Goal: Task Accomplishment & Management: Complete application form

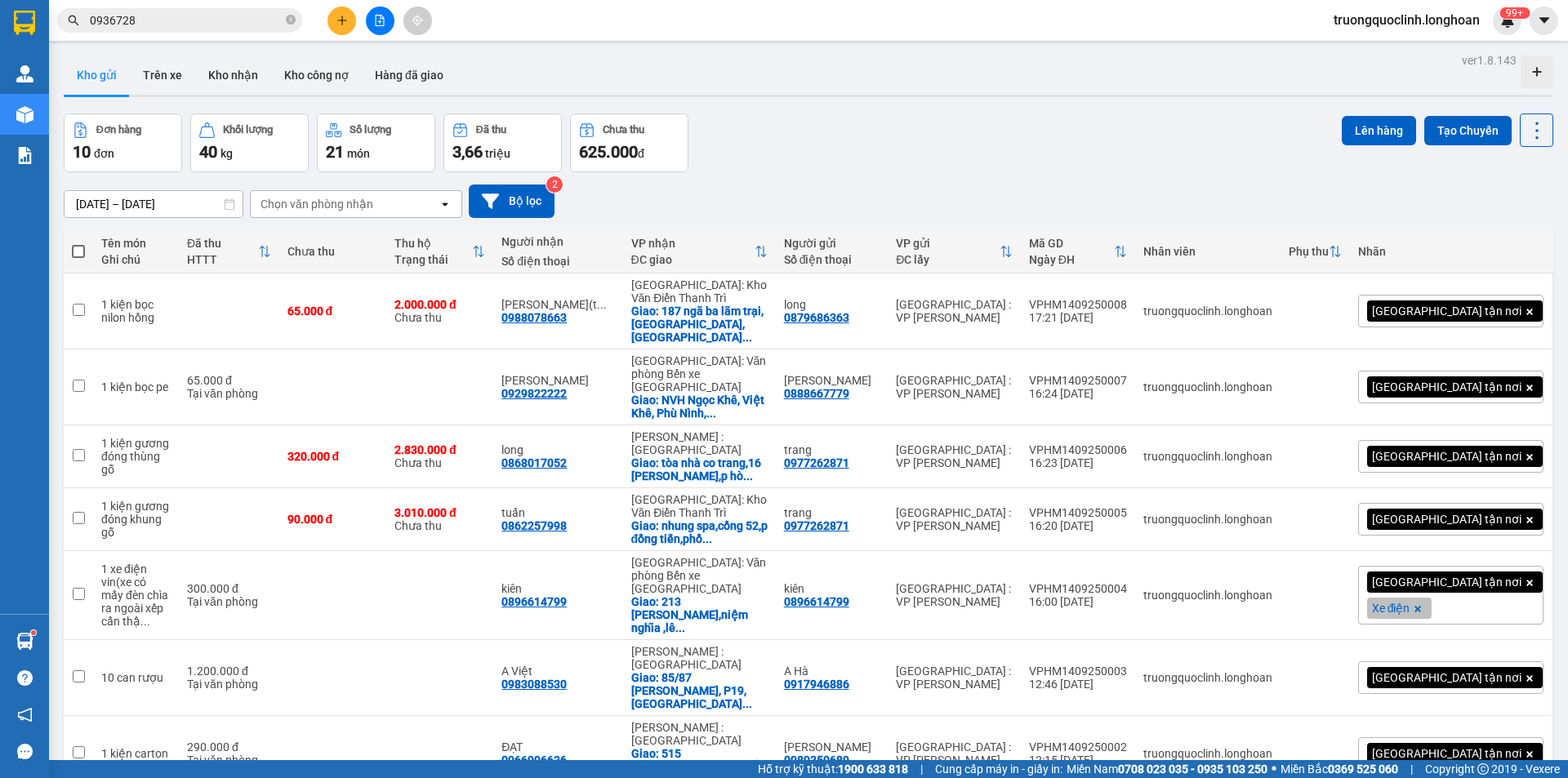
click at [250, 19] on input "0936728" at bounding box center [186, 20] width 193 height 18
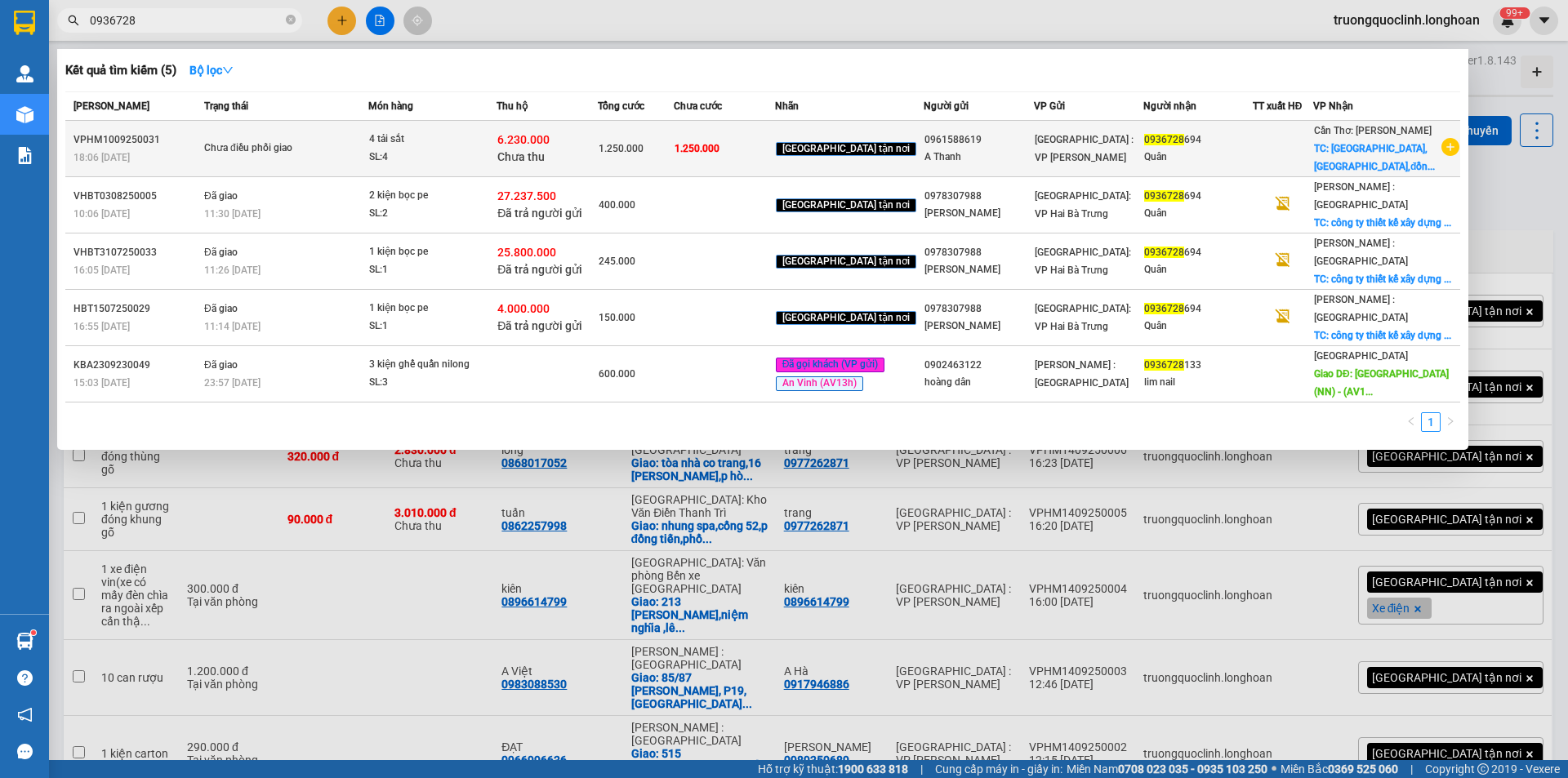
click at [750, 168] on td "1.250.000" at bounding box center [724, 149] width 101 height 56
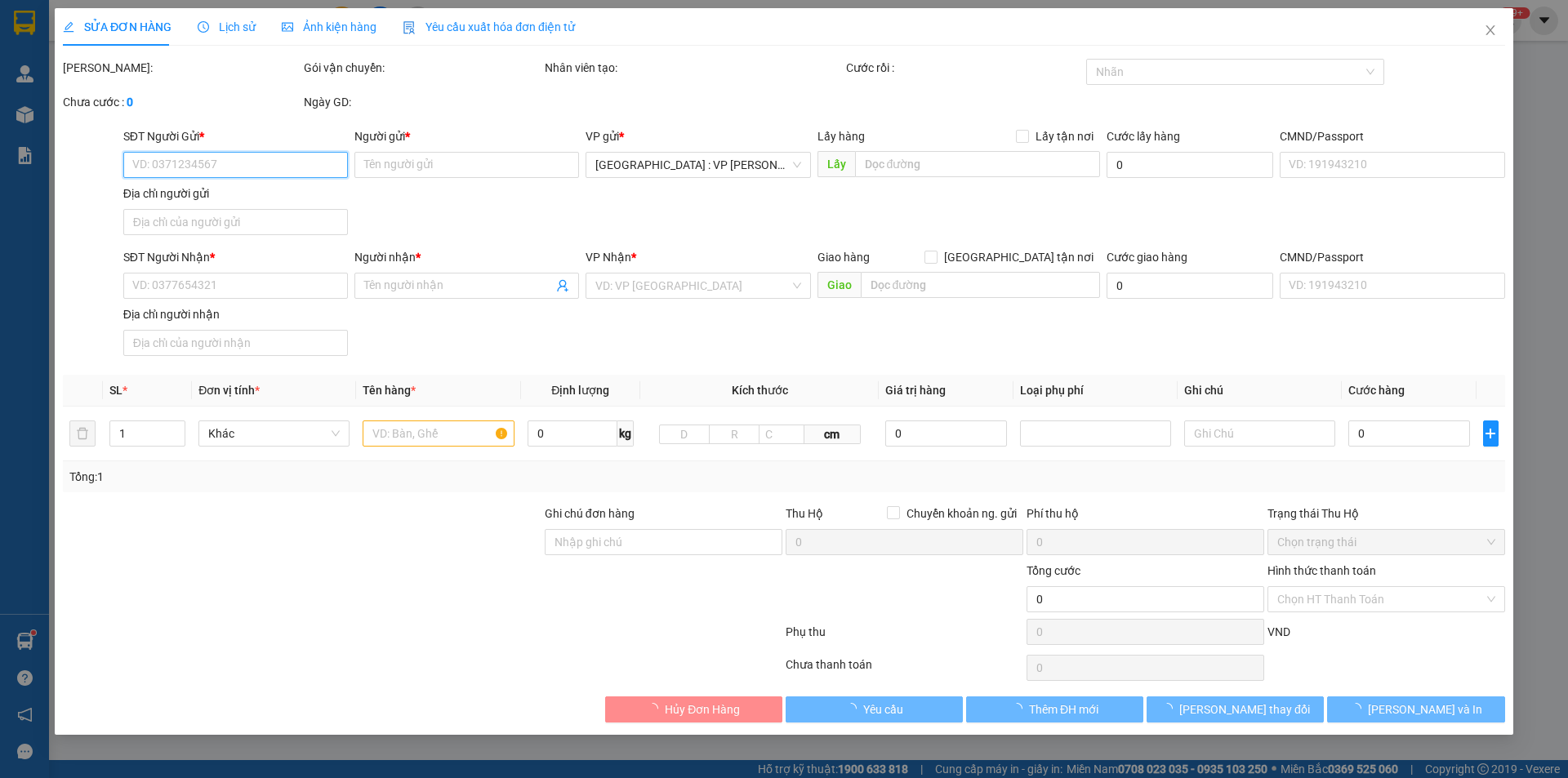
type input "0961588619"
type input "A Thanh"
type input "0936728694"
type input "Quân"
checkbox input "true"
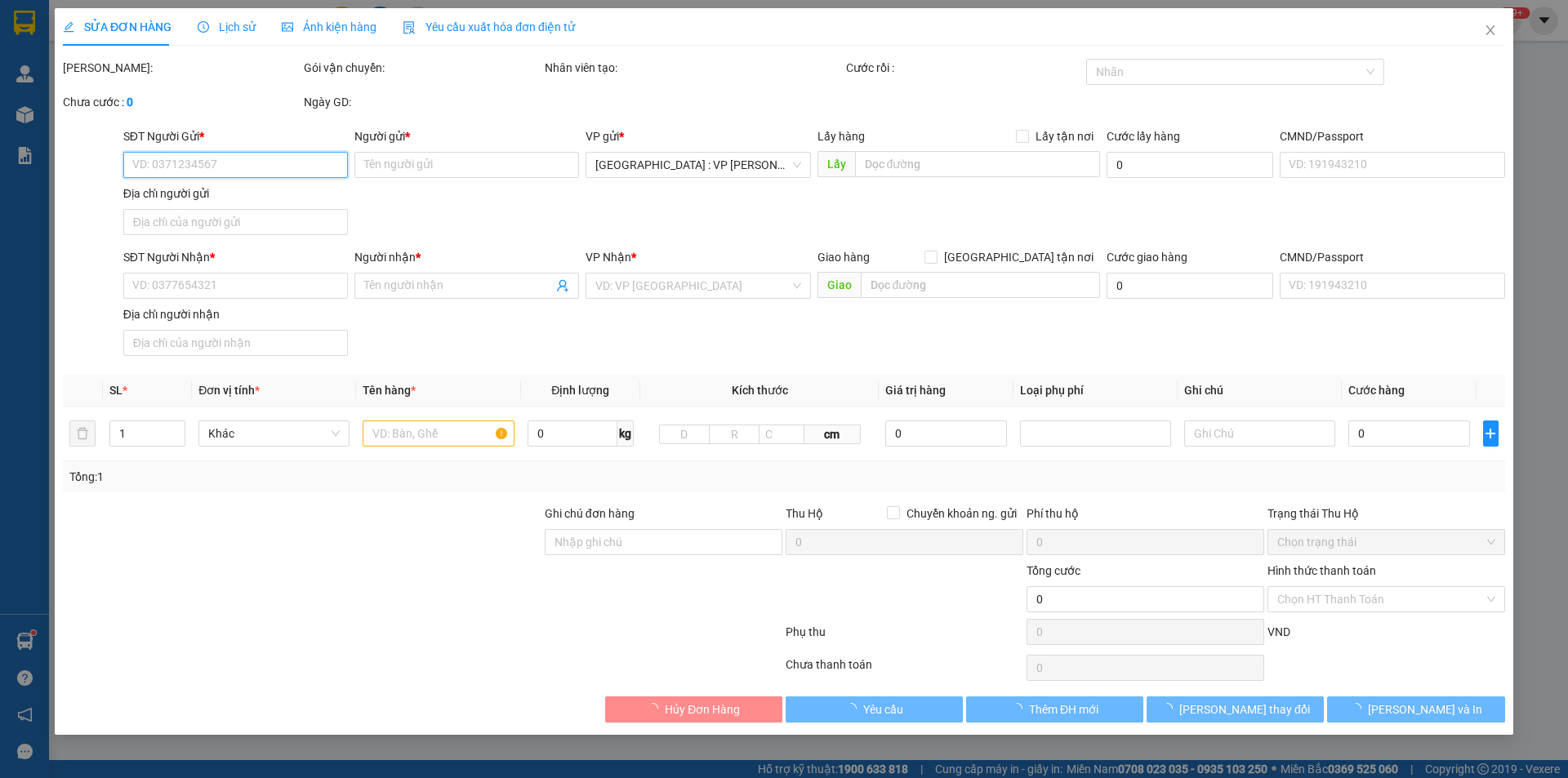
type input "[GEOGRAPHIC_DATA],[GEOGRAPHIC_DATA],[GEOGRAPHIC_DATA]"
type input "k bao móp méo"
type input "1.250.000"
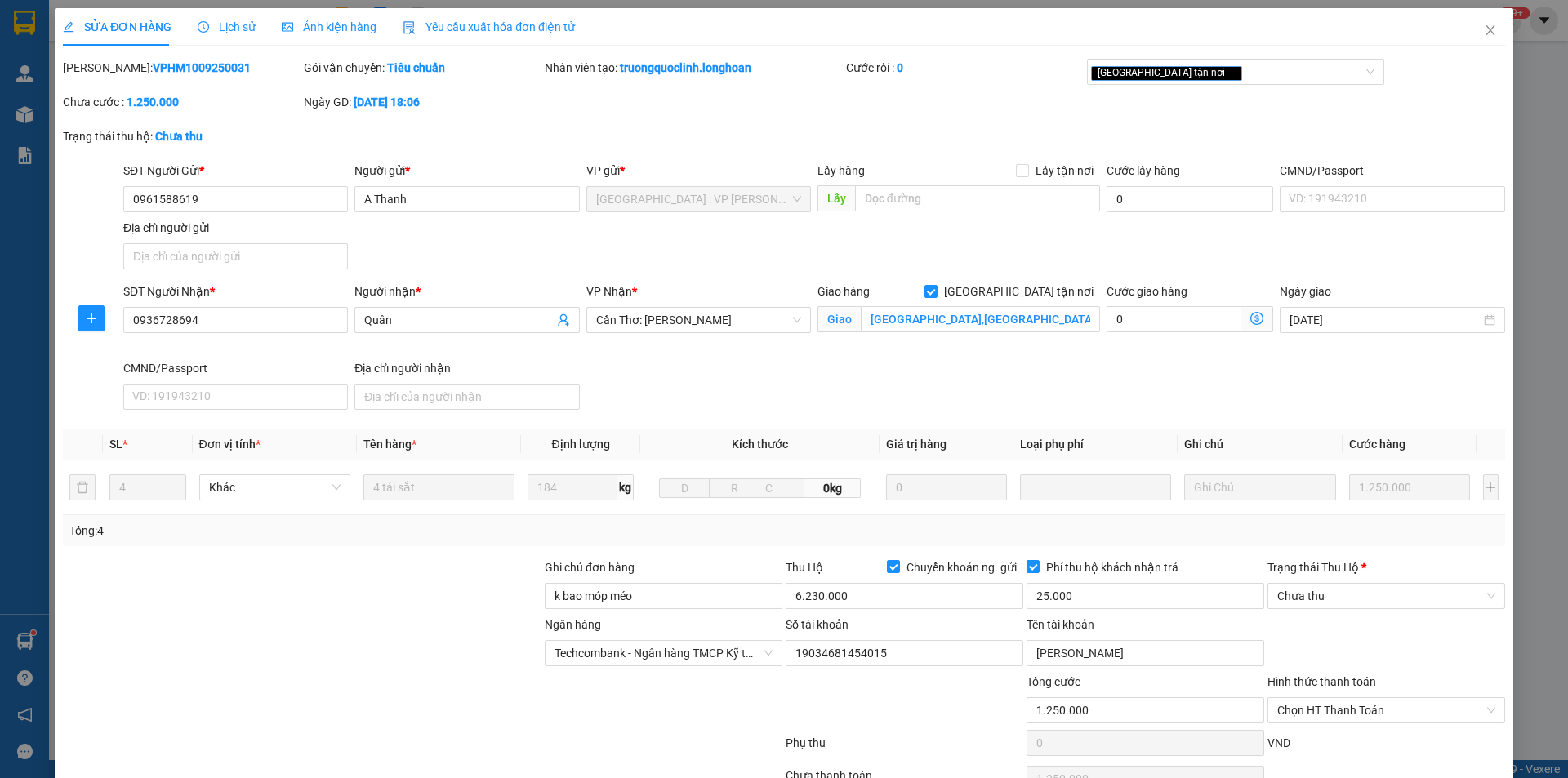
click at [228, 25] on span "Lịch sử" at bounding box center [226, 27] width 58 height 13
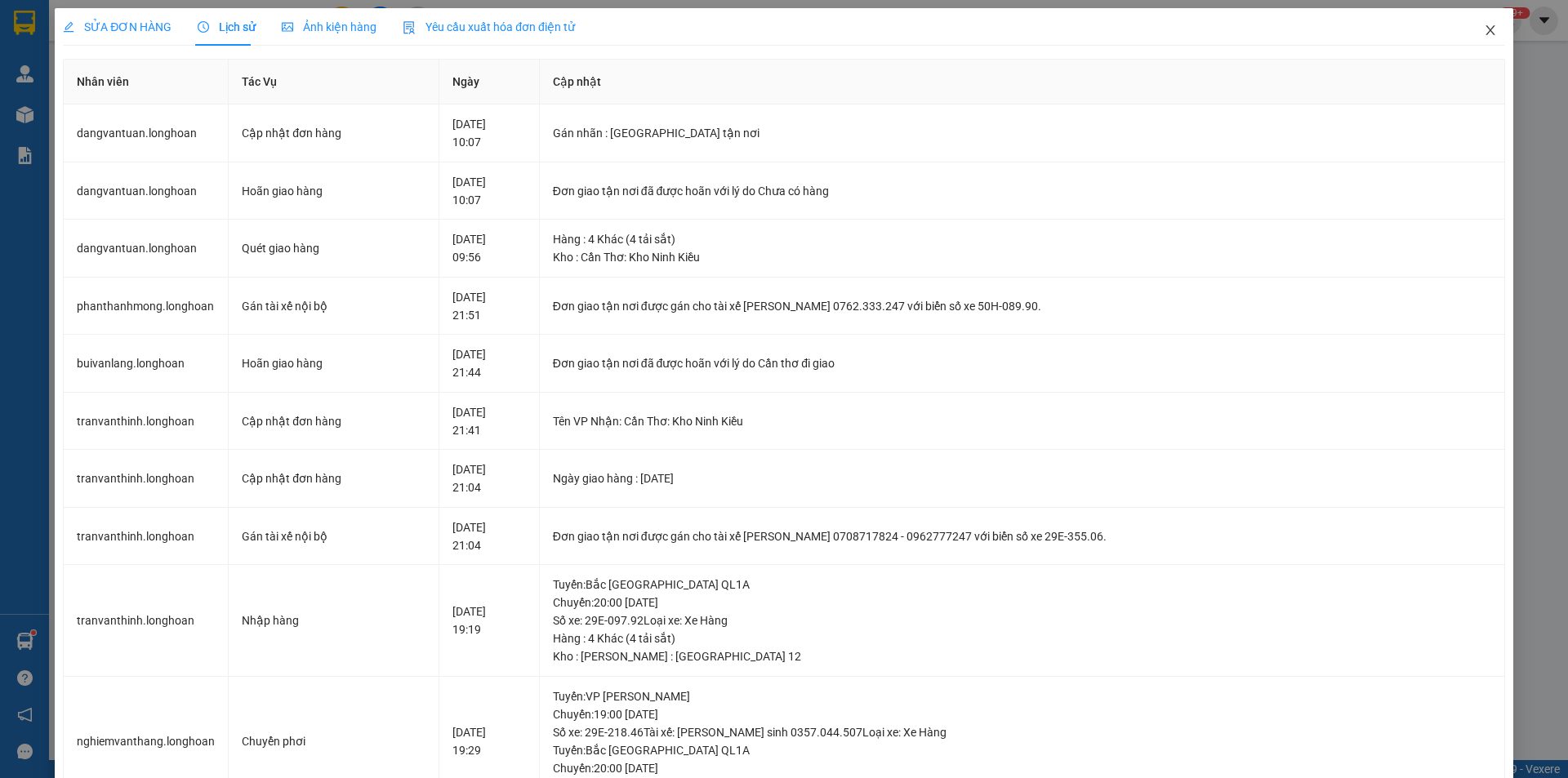
click at [1483, 25] on icon "close" at bounding box center [1489, 29] width 13 height 13
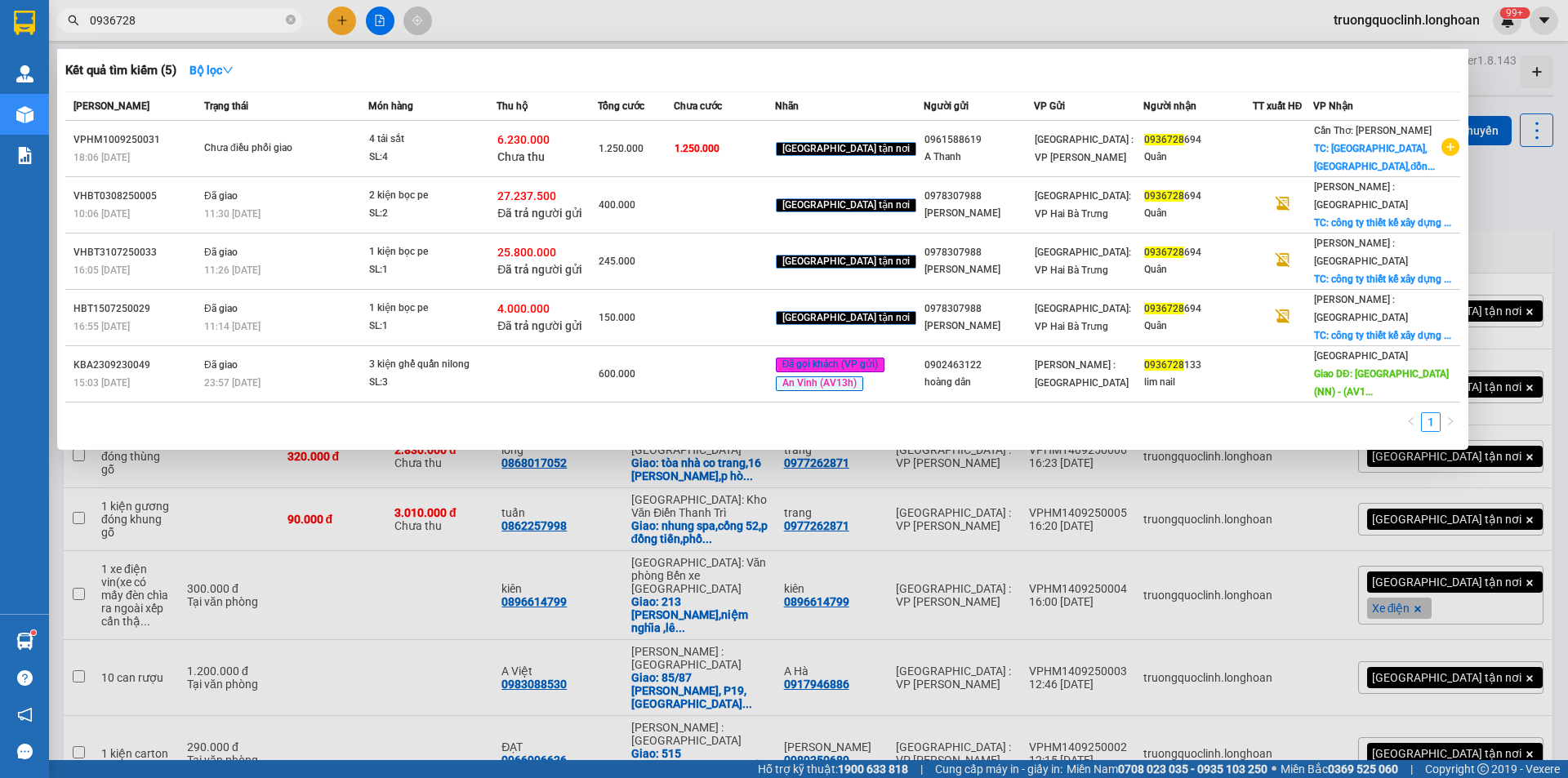
click at [223, 28] on input "0936728" at bounding box center [186, 20] width 193 height 18
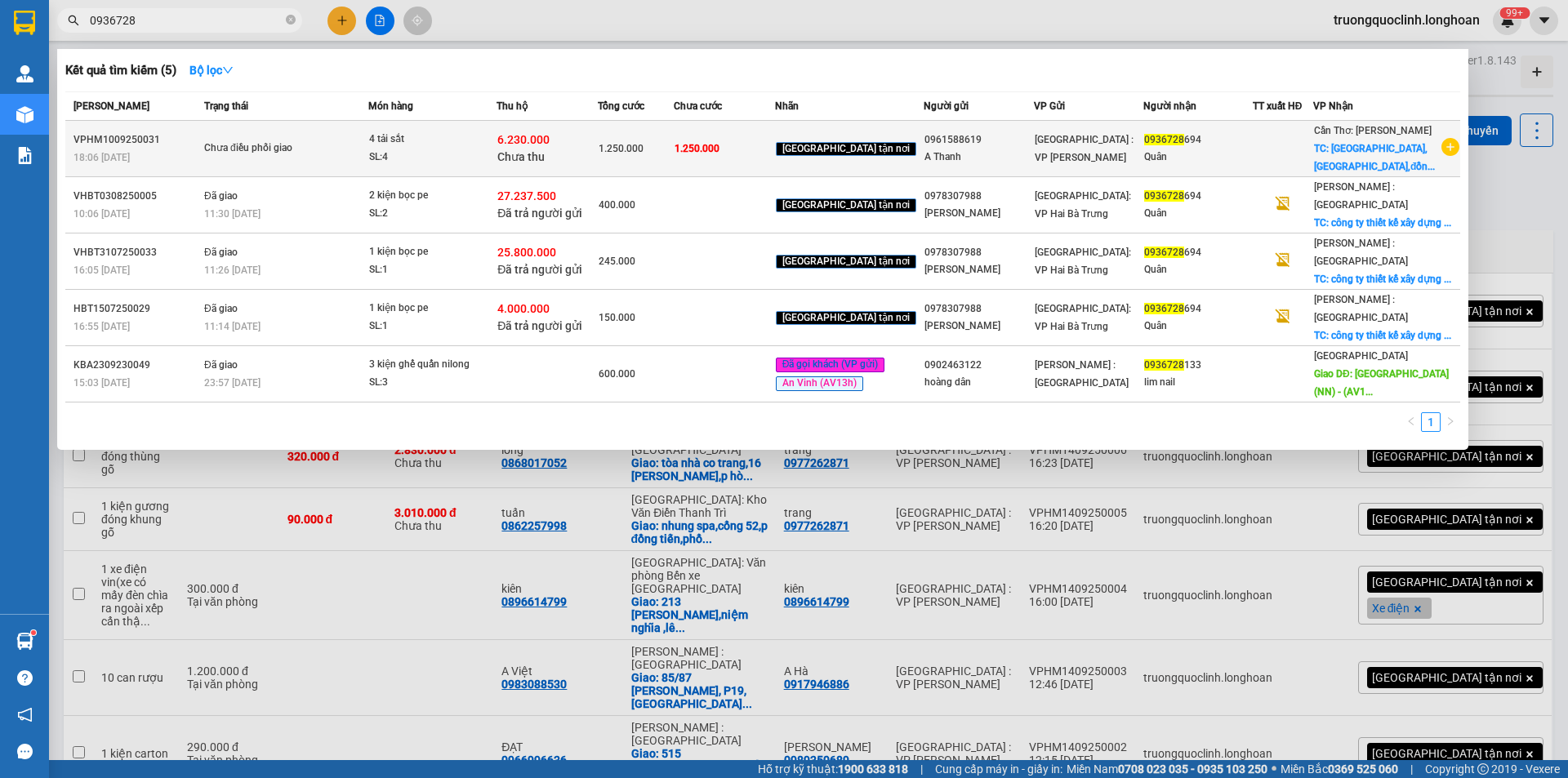
click at [262, 168] on td "Chưa điều phối giao" at bounding box center [284, 149] width 168 height 56
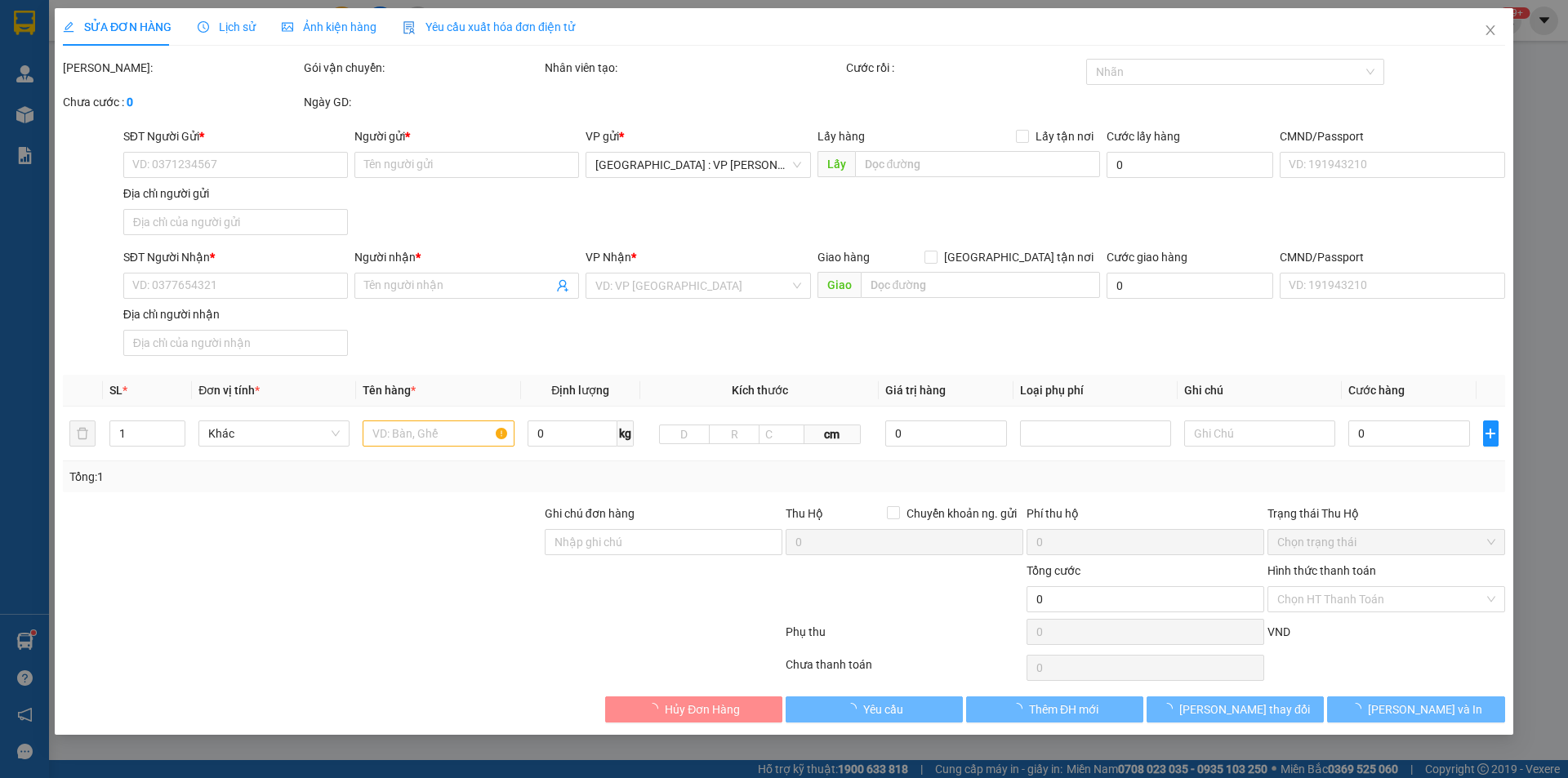
type input "0961588619"
type input "A Thanh"
type input "0936728694"
type input "Quân"
checkbox input "true"
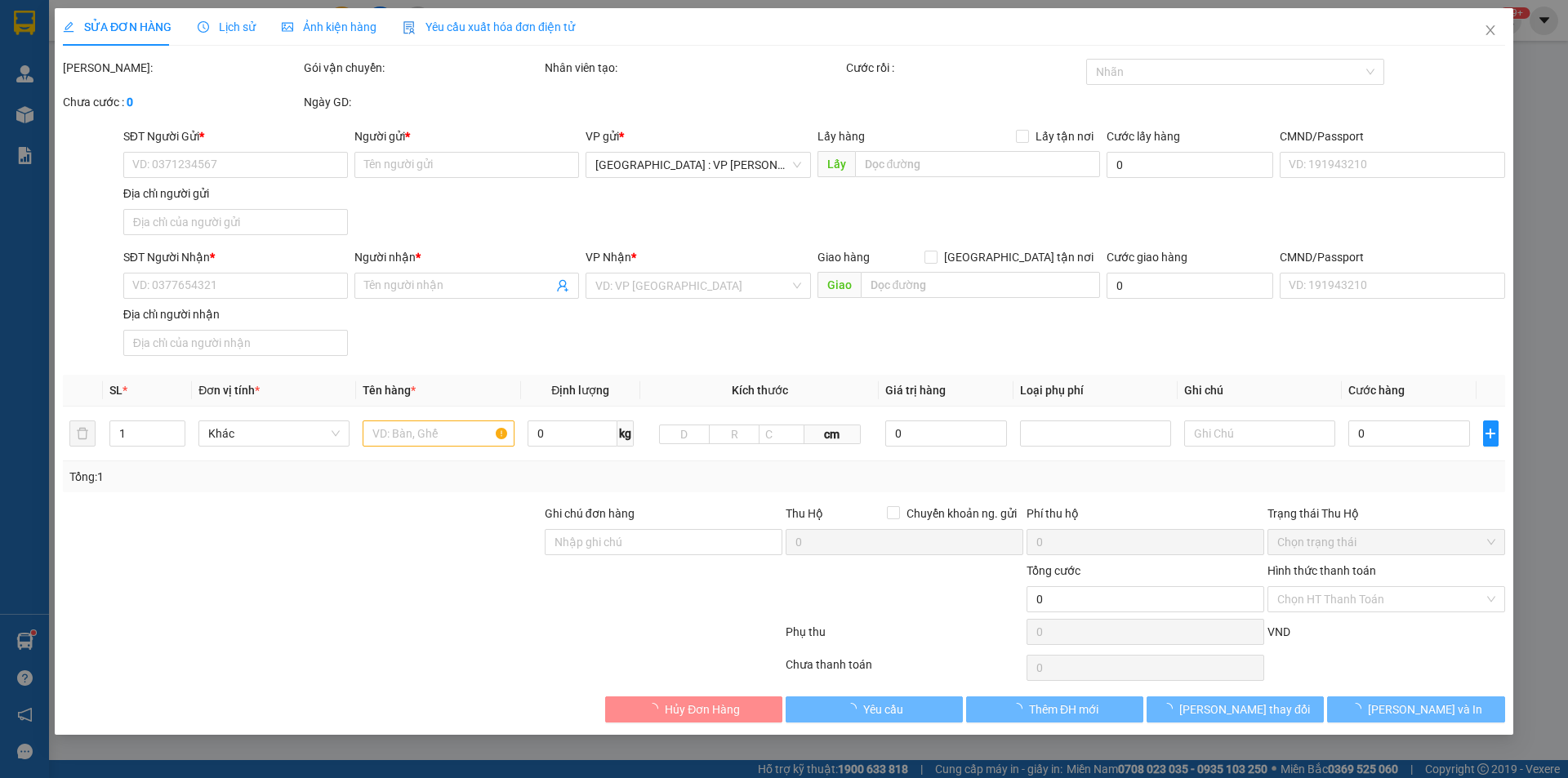
type input "[GEOGRAPHIC_DATA],[GEOGRAPHIC_DATA],[GEOGRAPHIC_DATA]"
type input "k bao móp méo"
type input "1.250.000"
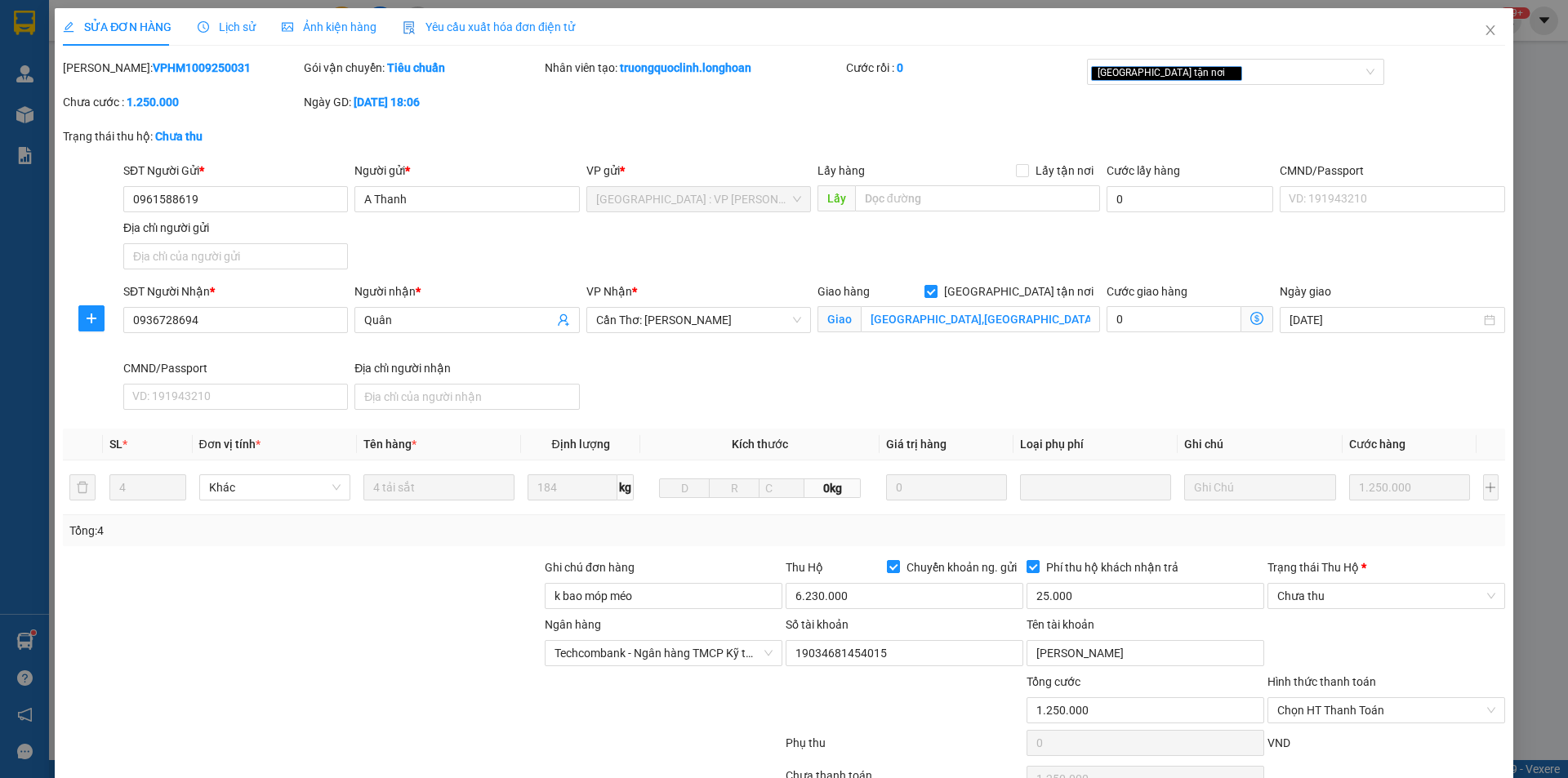
click at [216, 38] on div "Lịch sử" at bounding box center [226, 27] width 58 height 38
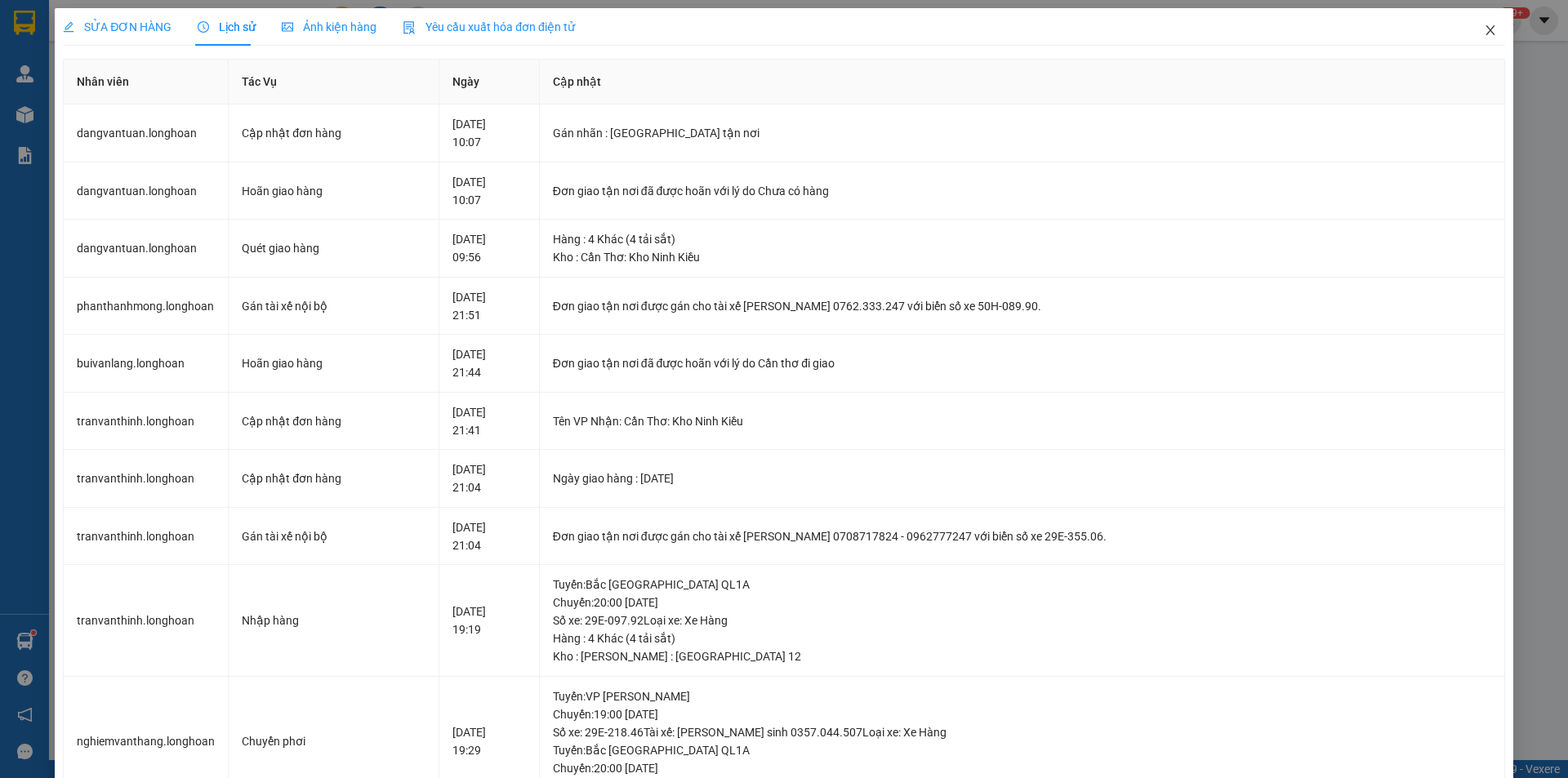
click at [1482, 37] on span "Close" at bounding box center [1490, 30] width 46 height 46
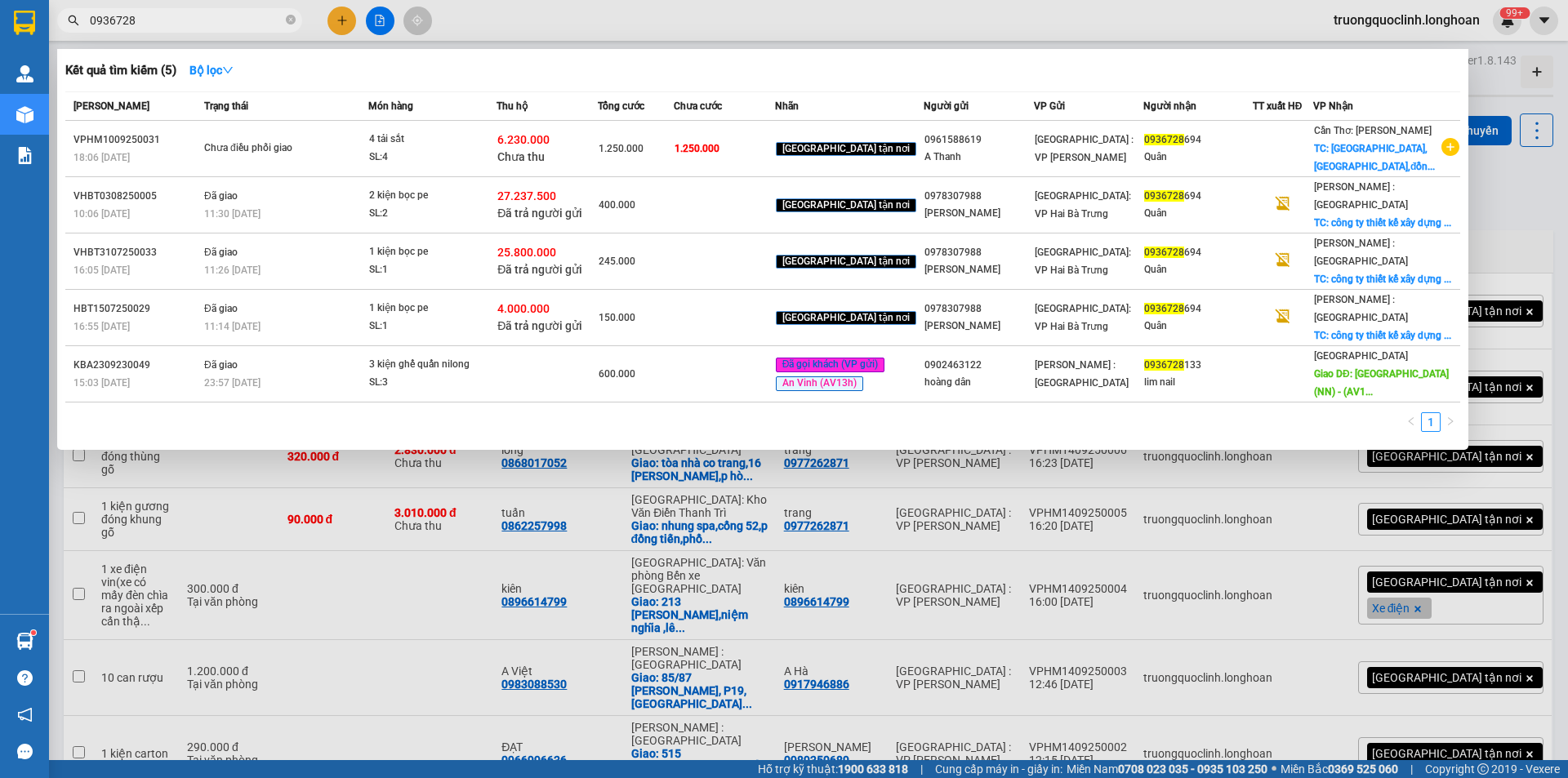
click at [203, 24] on input "0936728" at bounding box center [186, 20] width 193 height 18
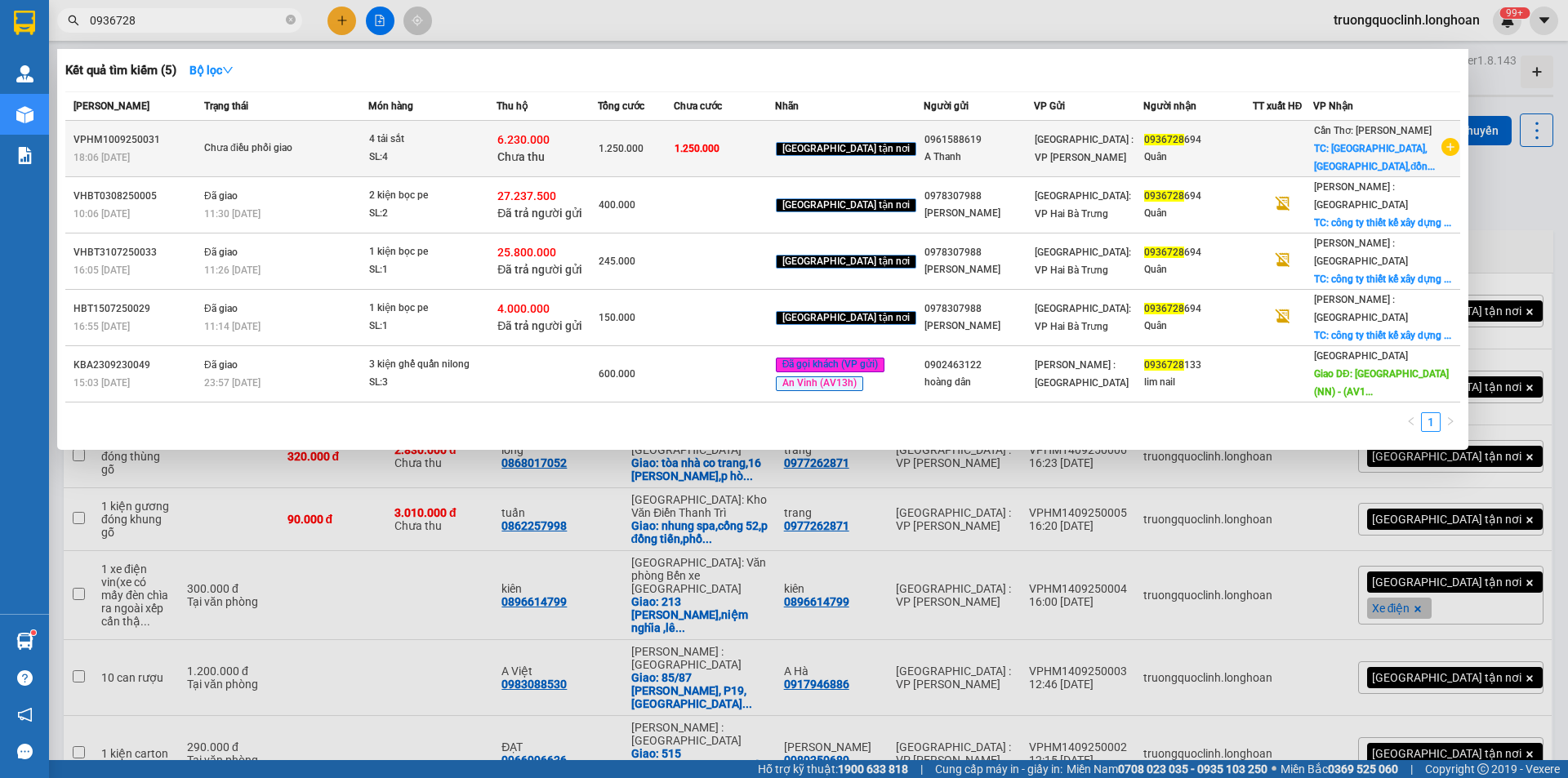
click at [291, 136] on td "Chưa điều phối giao" at bounding box center [284, 149] width 168 height 56
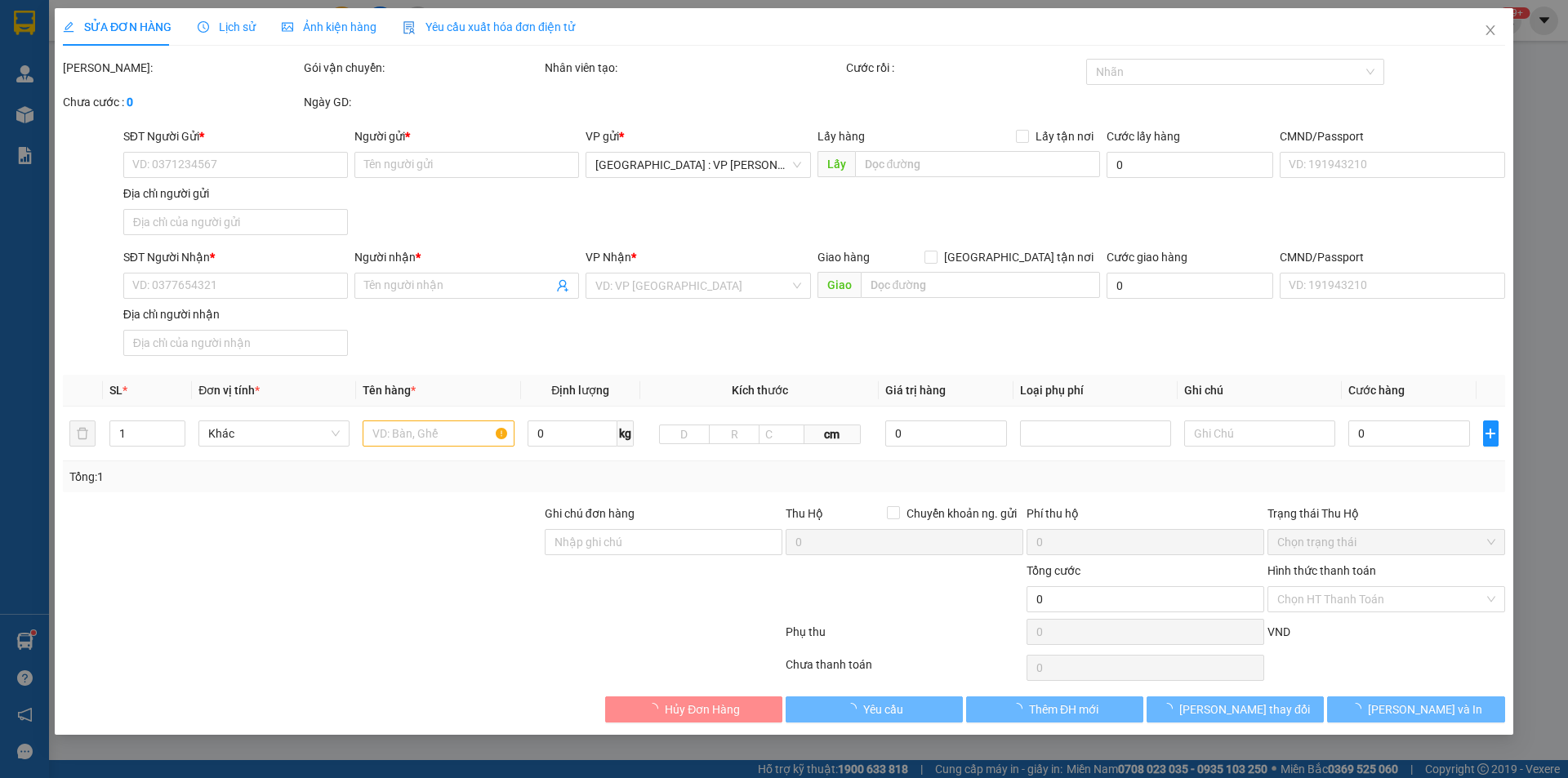
type input "0961588619"
type input "A Thanh"
type input "0936728694"
type input "Quân"
checkbox input "true"
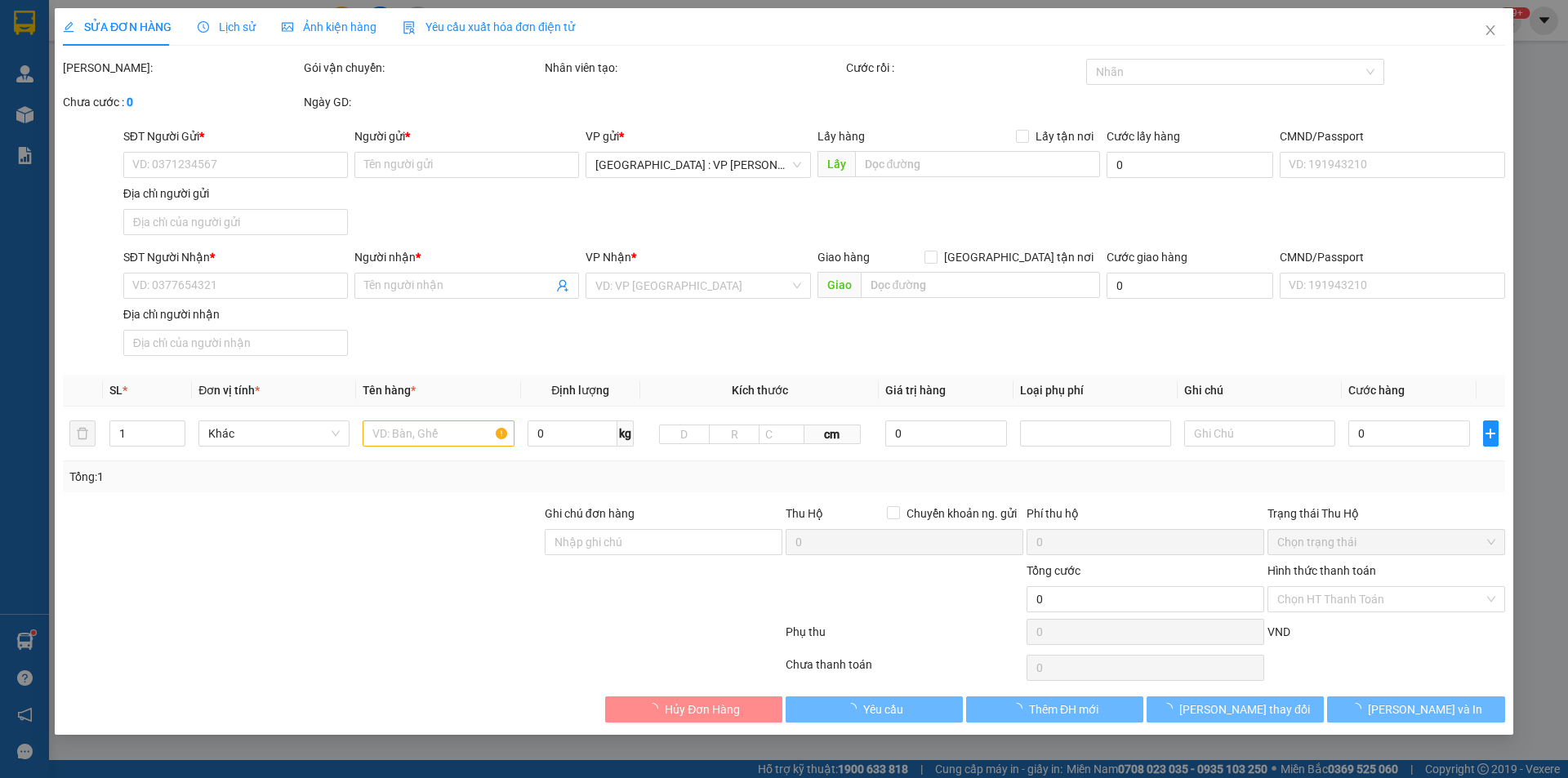
type input "[GEOGRAPHIC_DATA],[GEOGRAPHIC_DATA],[GEOGRAPHIC_DATA]"
type input "k bao móp méo"
type input "1.250.000"
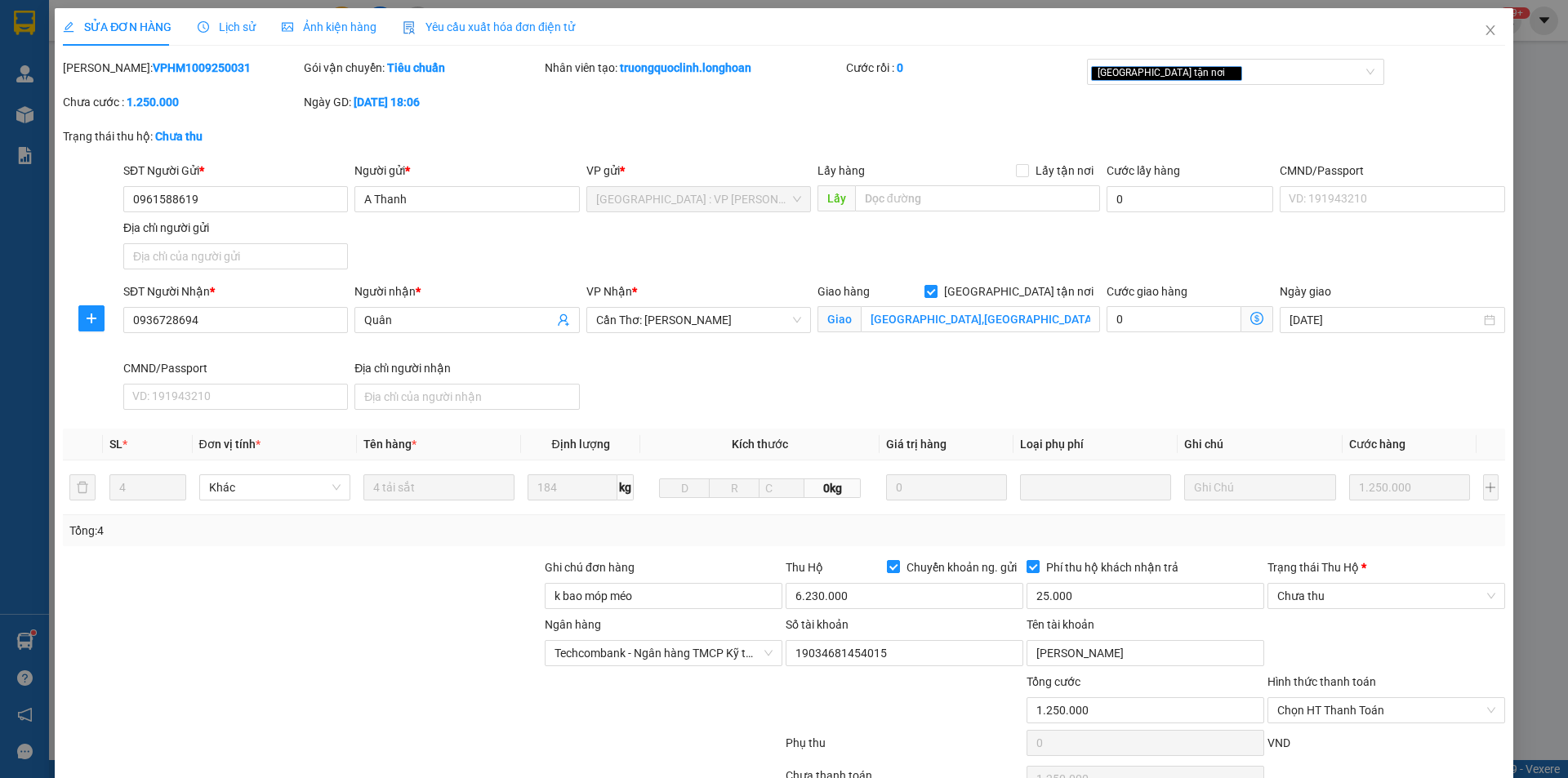
click at [238, 28] on span "Lịch sử" at bounding box center [226, 27] width 58 height 13
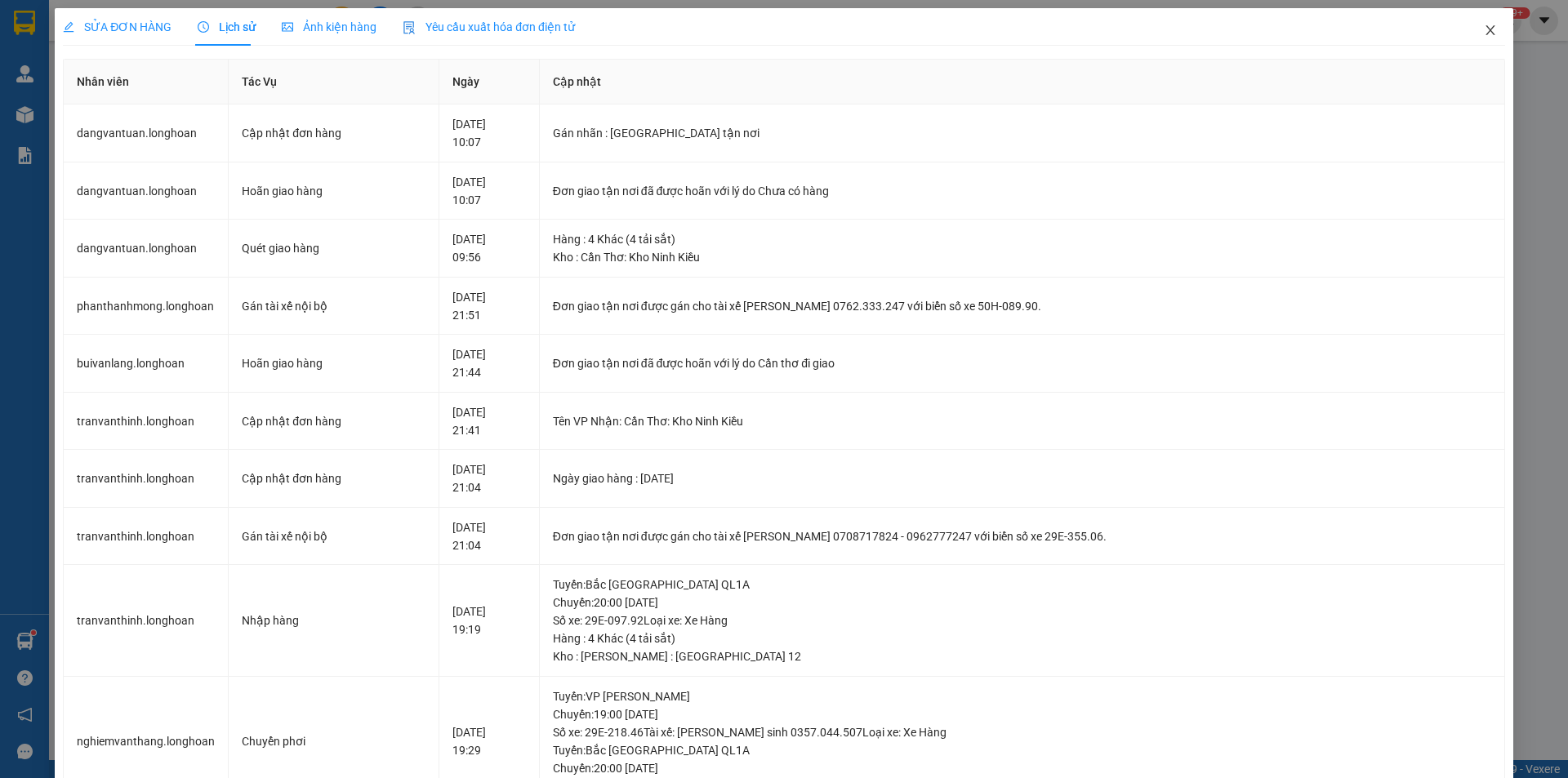
click at [1473, 39] on span "Close" at bounding box center [1490, 30] width 46 height 46
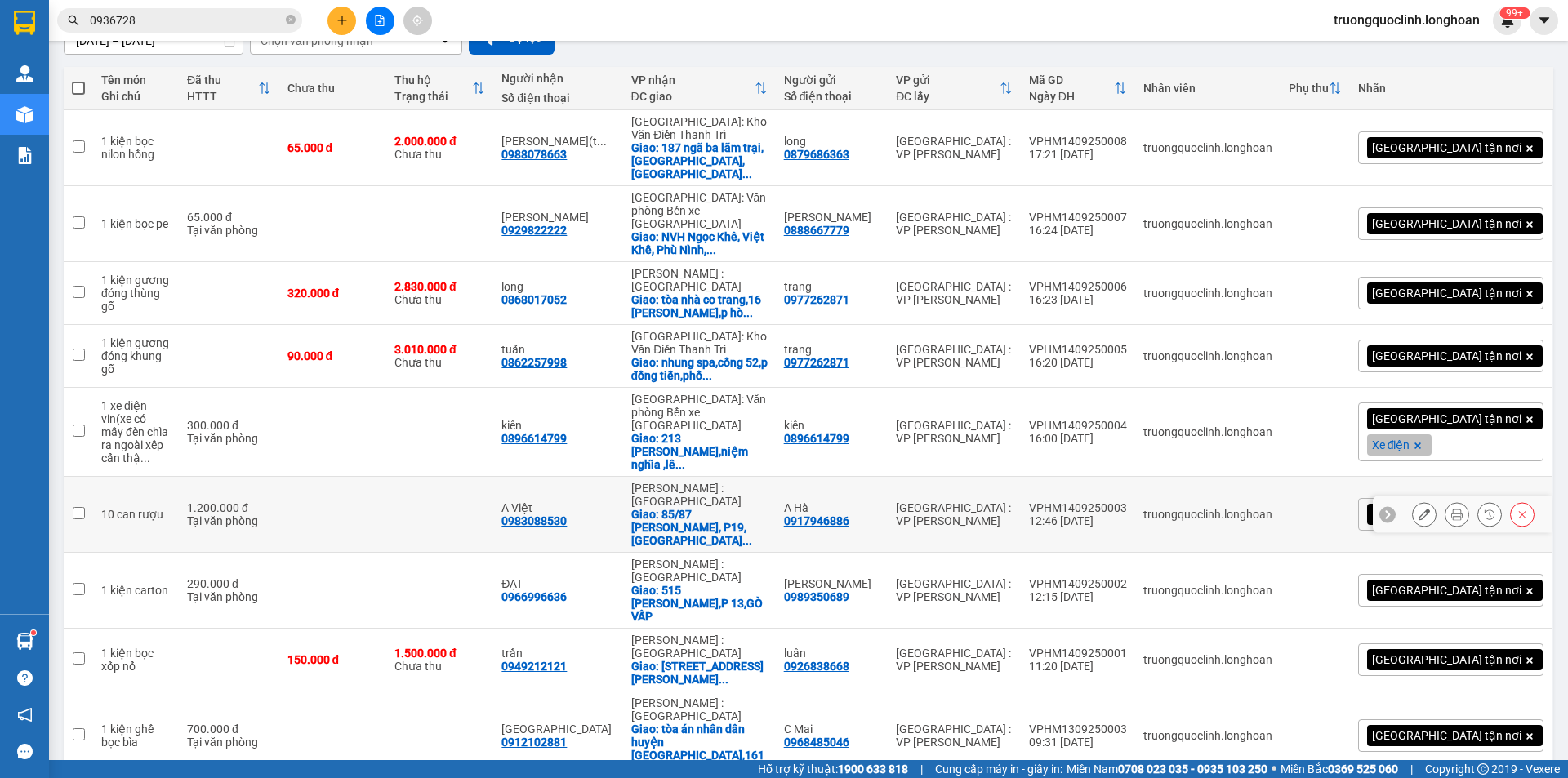
scroll to position [214, 0]
